Goal: Information Seeking & Learning: Find specific page/section

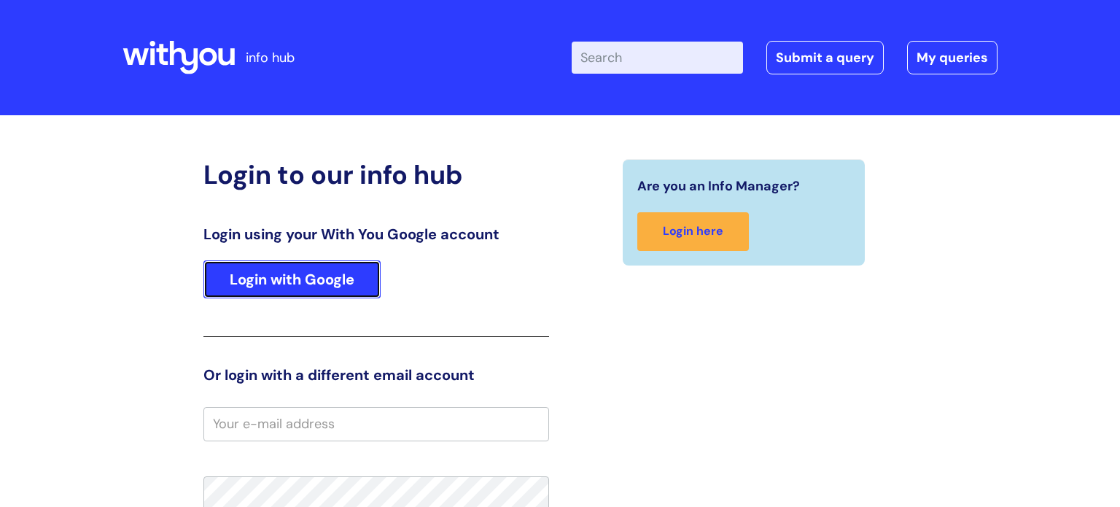
click at [295, 295] on link "Login with Google" at bounding box center [291, 279] width 177 height 38
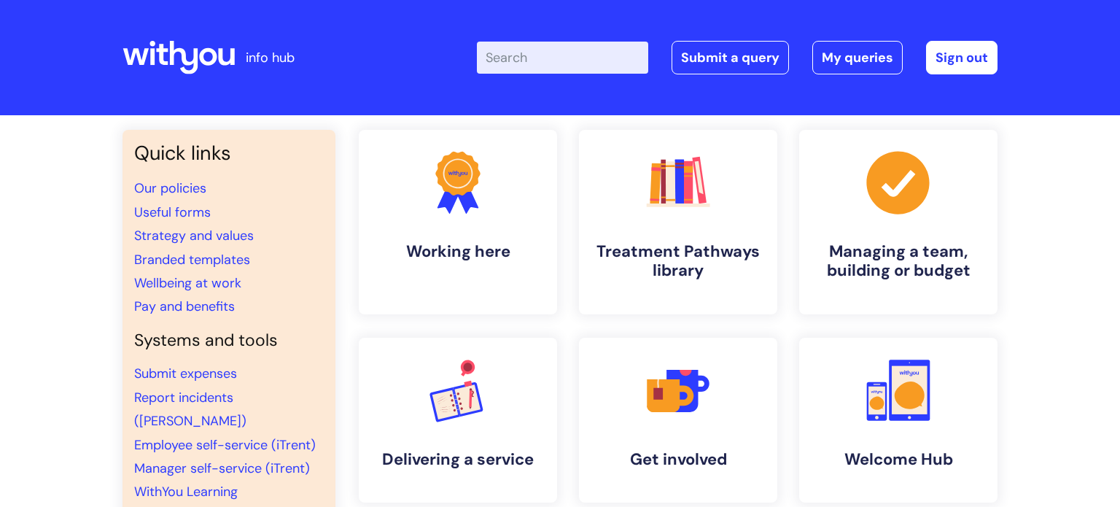
click at [299, 248] on li "Branded templates" at bounding box center [229, 259] width 190 height 23
click at [499, 69] on input "Enter your search term here..." at bounding box center [562, 58] width 171 height 32
type input "vacancies"
click button "Search" at bounding box center [0, 0] width 0 height 0
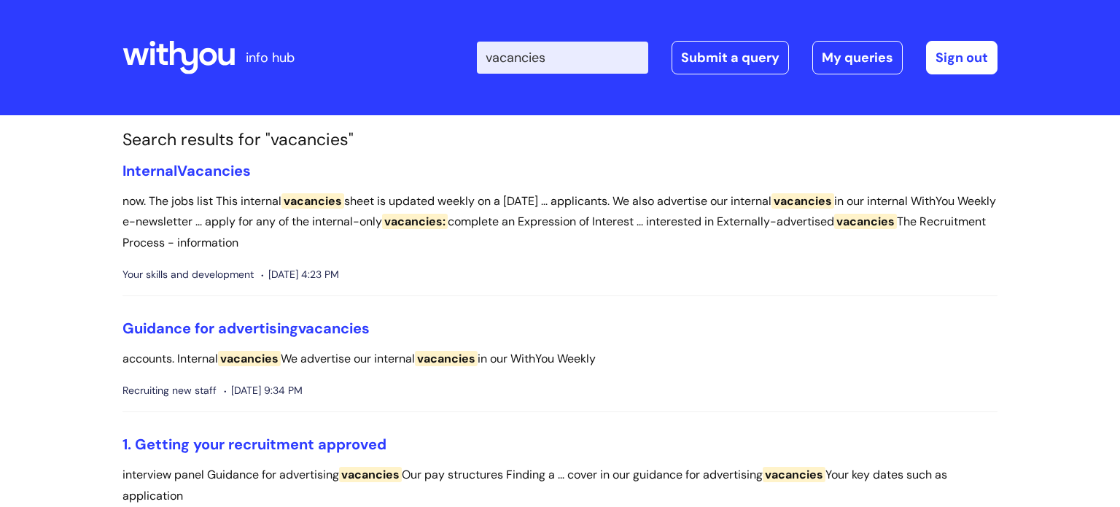
click at [206, 166] on span "Vacancies" at bounding box center [214, 170] width 74 height 19
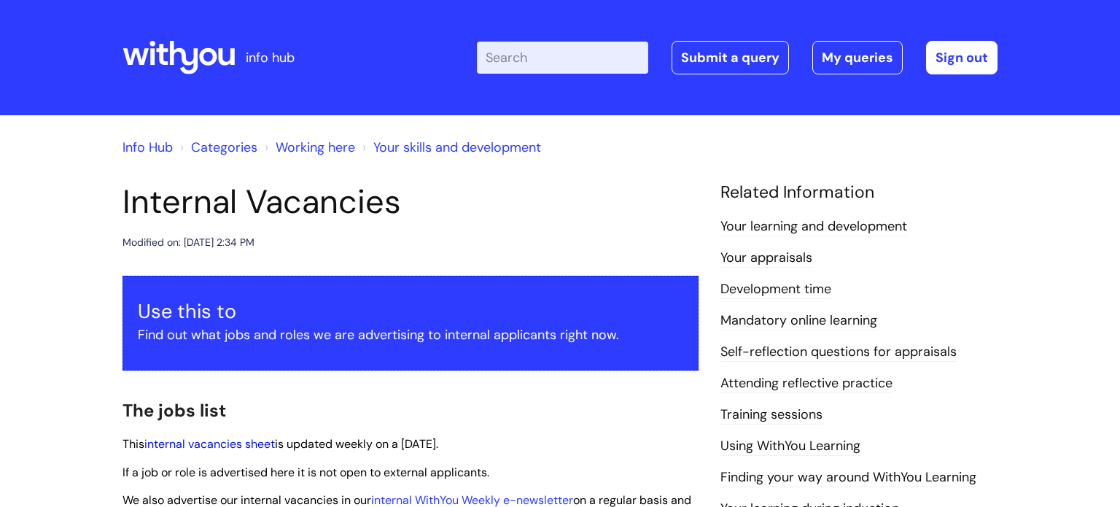
click at [243, 446] on link "internal vacancies sheet" at bounding box center [209, 443] width 131 height 15
